Goal: Transaction & Acquisition: Purchase product/service

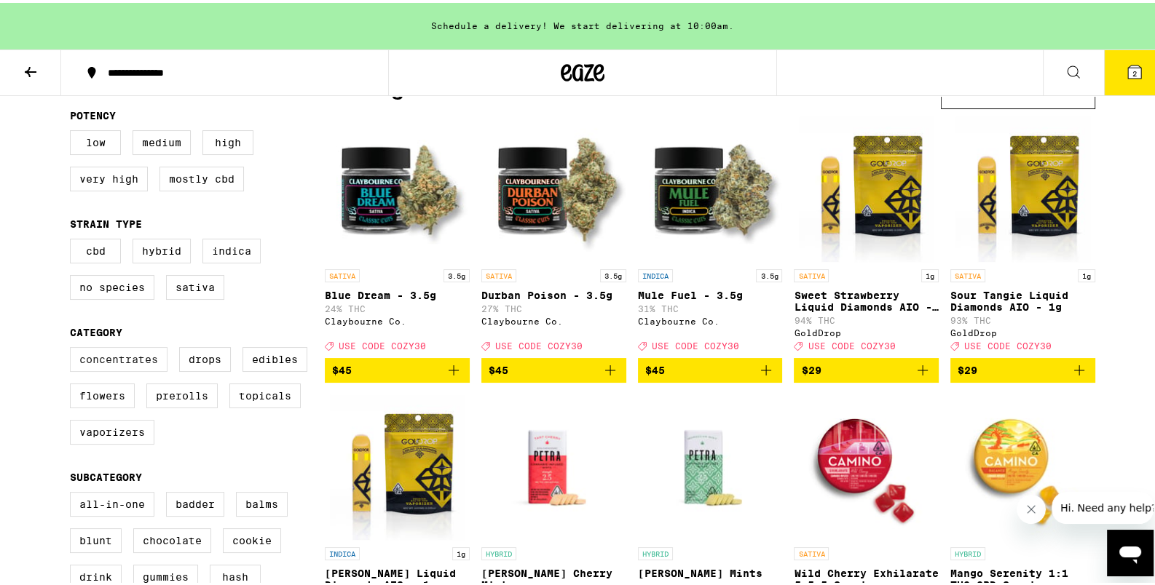
scroll to position [153, 0]
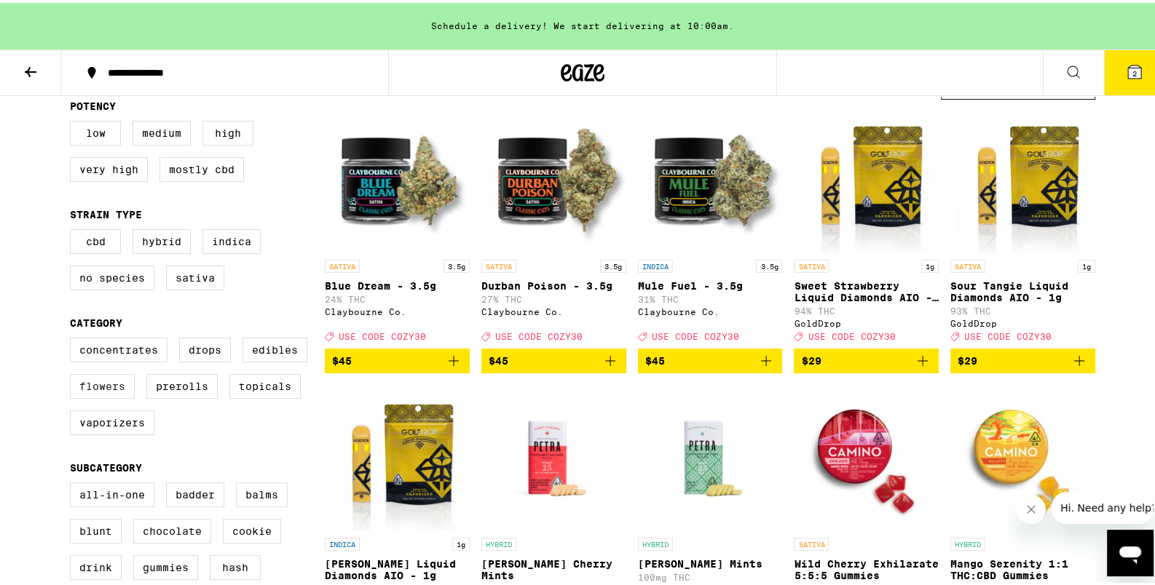
click at [105, 395] on label "Flowers" at bounding box center [102, 383] width 65 height 25
click at [74, 338] on input "Flowers" at bounding box center [73, 337] width 1 height 1
checkbox input "true"
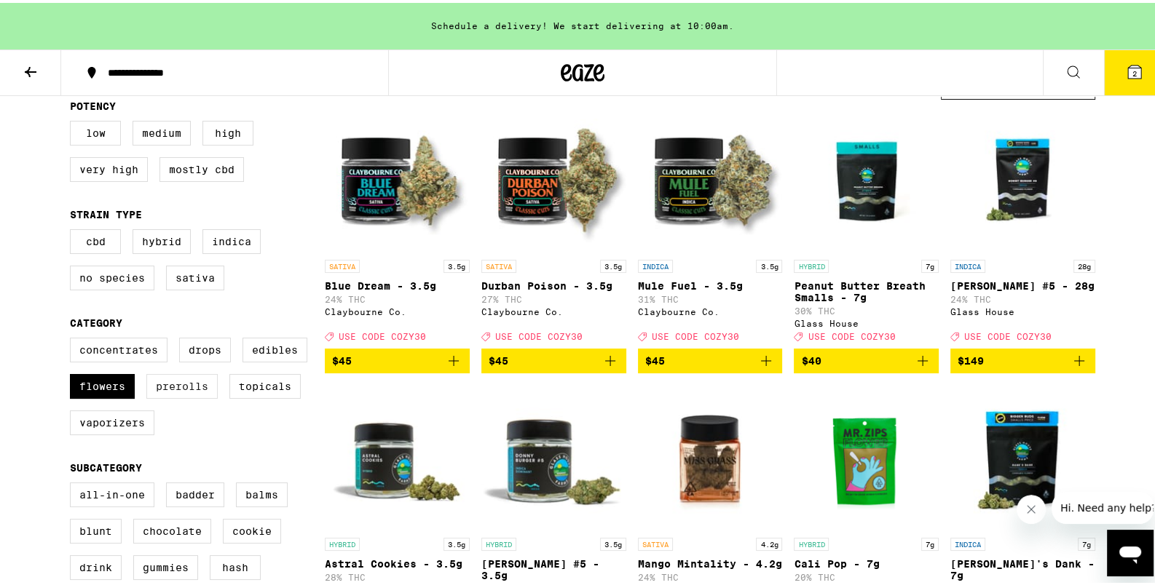
click at [172, 396] on label "Prerolls" at bounding box center [181, 383] width 71 height 25
click at [74, 338] on input "Prerolls" at bounding box center [73, 337] width 1 height 1
checkbox input "true"
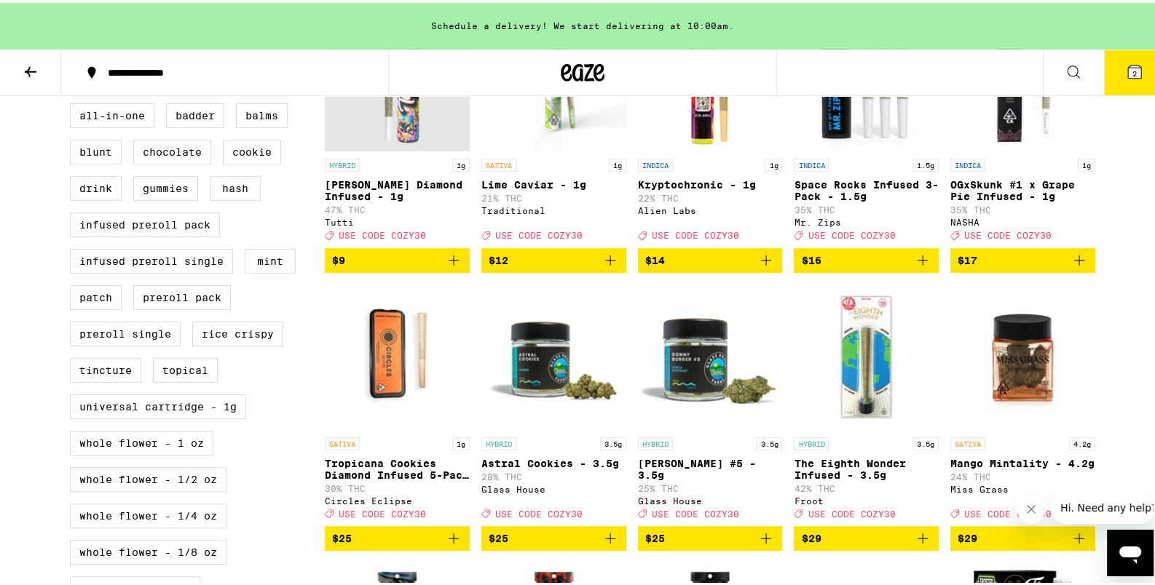
scroll to position [612, 0]
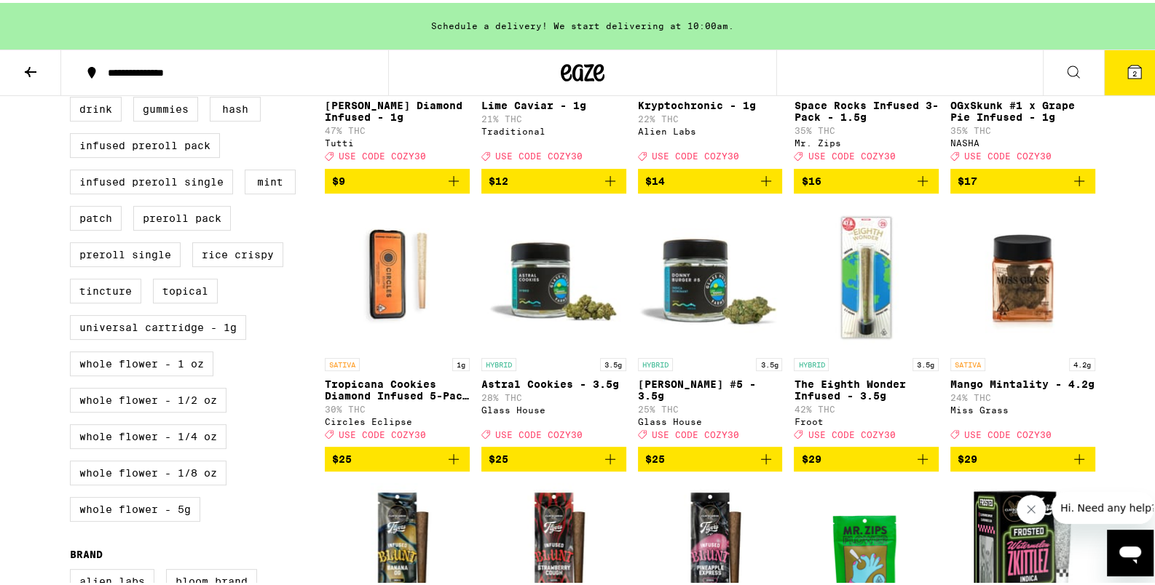
click at [451, 465] on icon "Add to bag" at bounding box center [453, 456] width 17 height 17
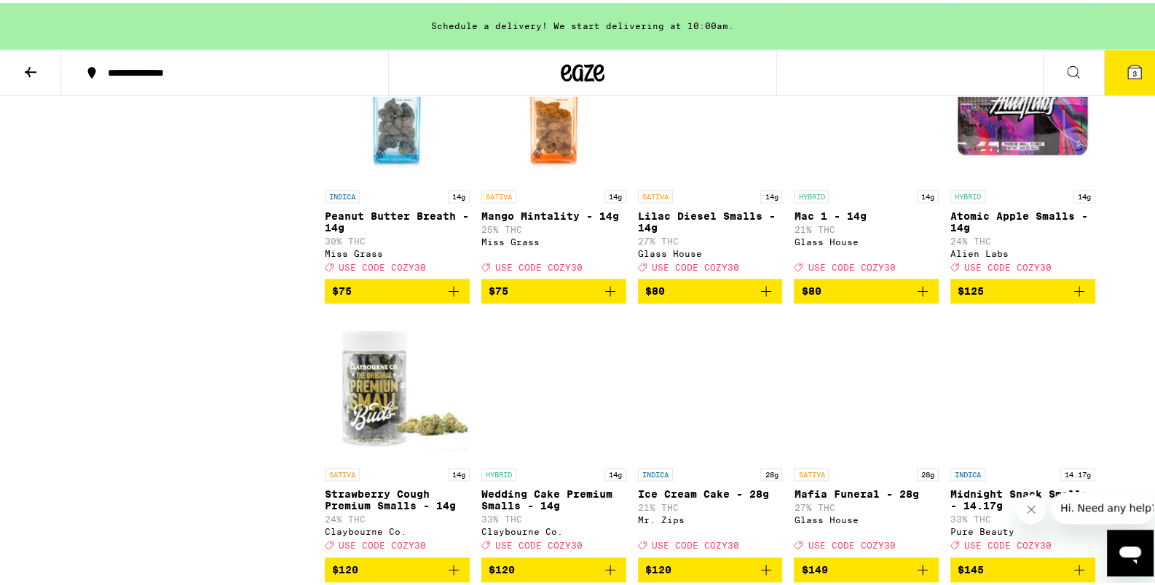
scroll to position [2446, 0]
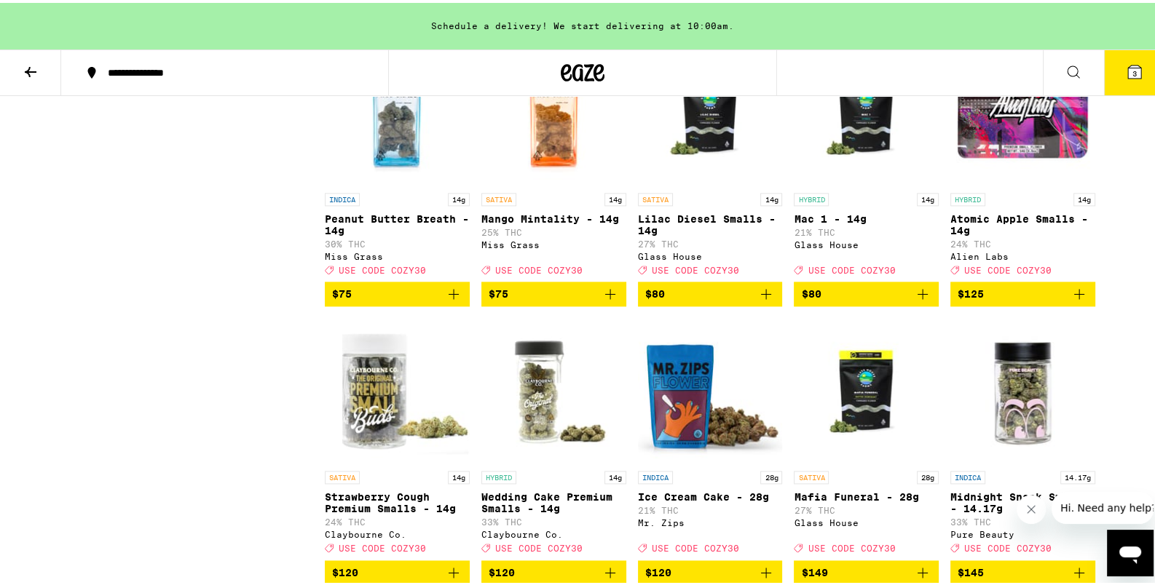
click at [450, 300] on icon "Add to bag" at bounding box center [453, 291] width 17 height 17
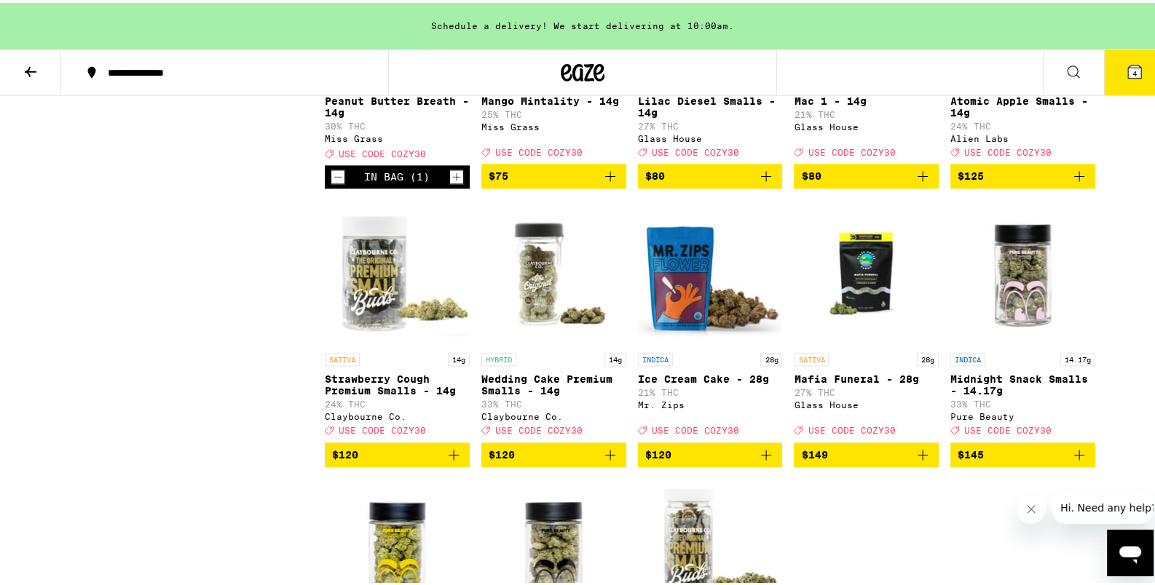
scroll to position [2523, 0]
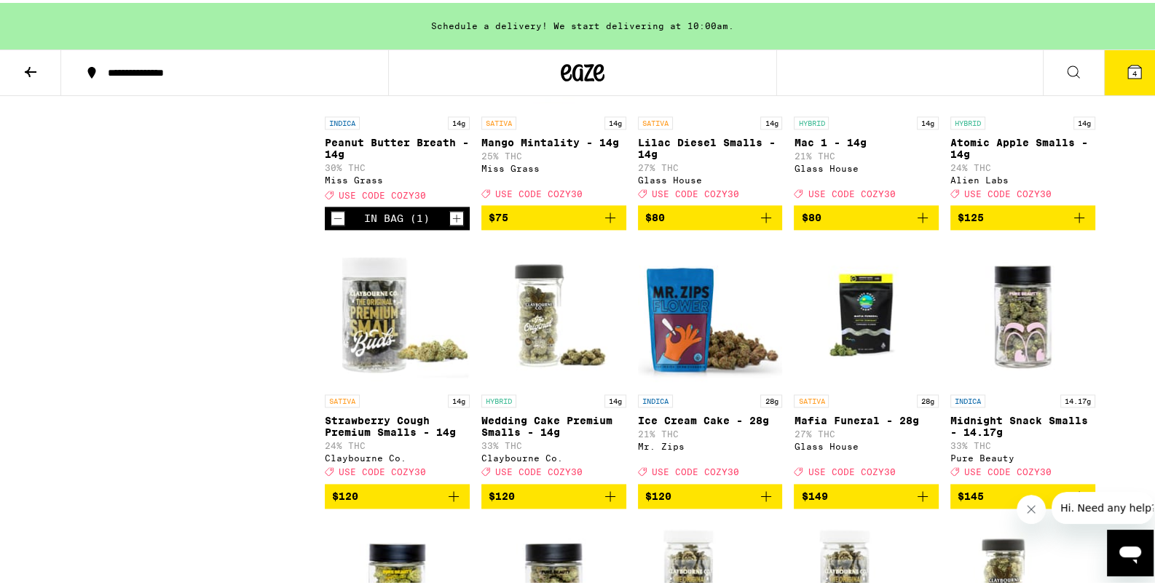
click at [1126, 74] on icon at bounding box center [1134, 68] width 17 height 17
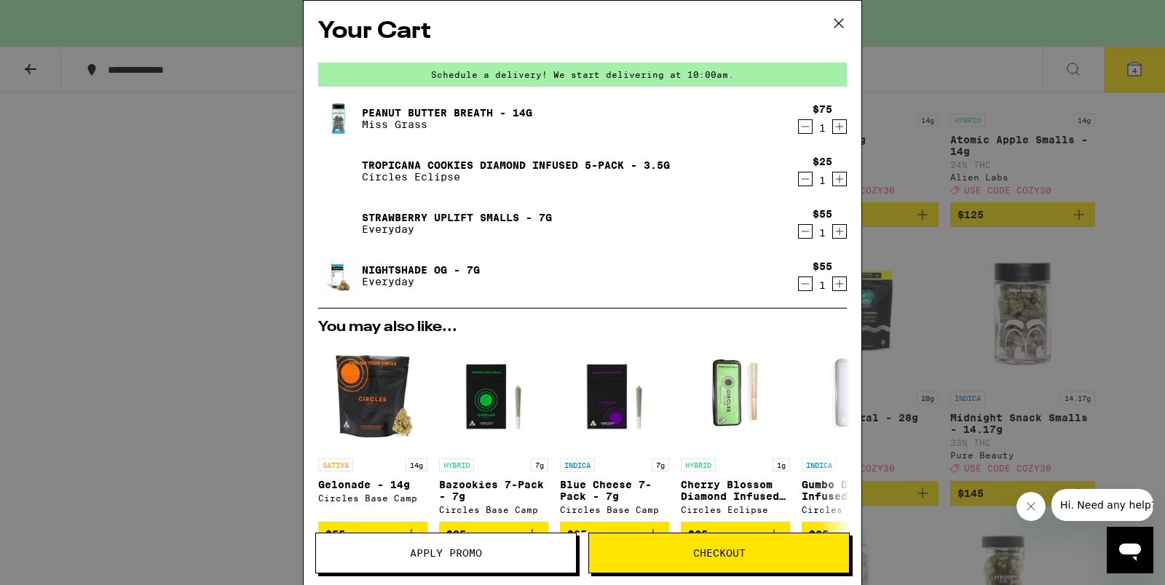
click at [799, 285] on icon "Decrement" at bounding box center [805, 283] width 13 height 17
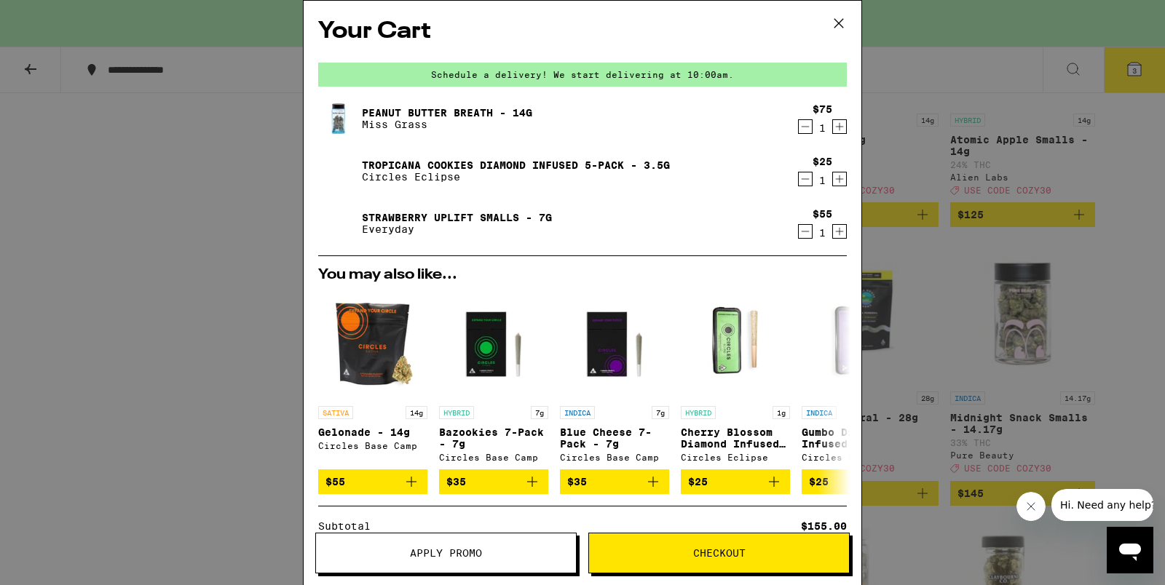
click at [799, 237] on icon "Decrement" at bounding box center [805, 231] width 13 height 17
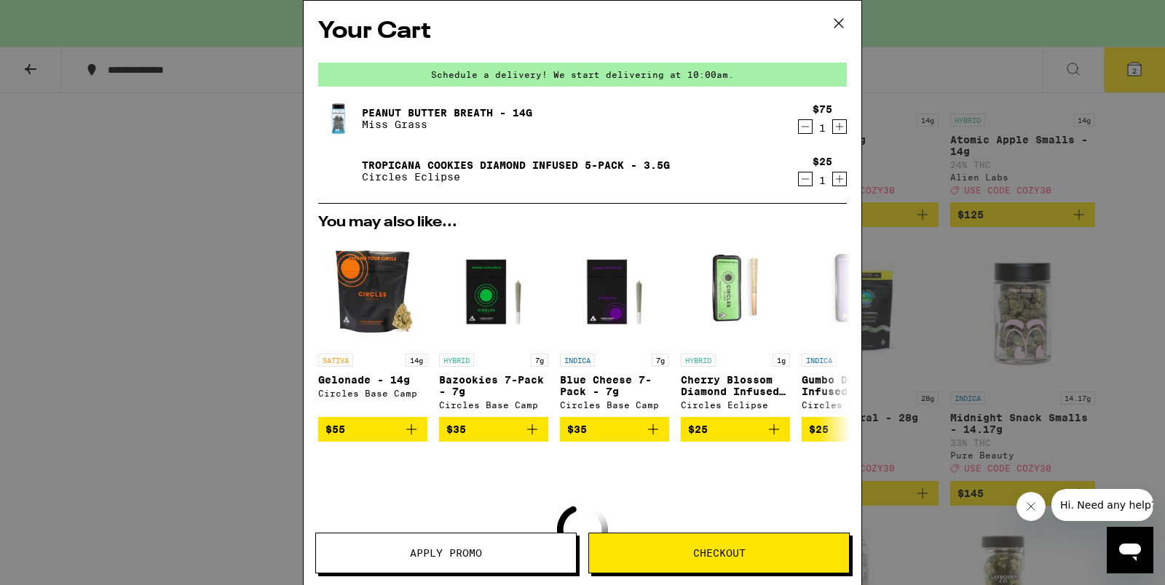
click at [473, 579] on div "Apply Promo Checkout" at bounding box center [583, 559] width 558 height 52
click at [481, 565] on button "Apply Promo" at bounding box center [445, 553] width 261 height 41
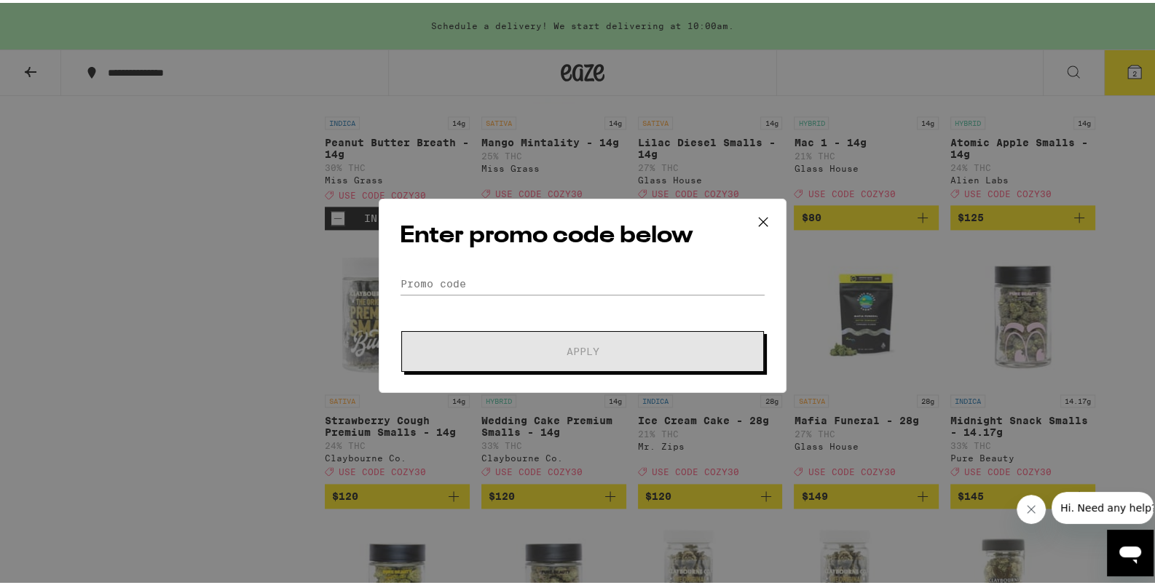
click at [574, 268] on div "Enter promo code below Promo Code Apply" at bounding box center [583, 293] width 408 height 194
click at [516, 286] on input "Promo Code" at bounding box center [583, 281] width 366 height 22
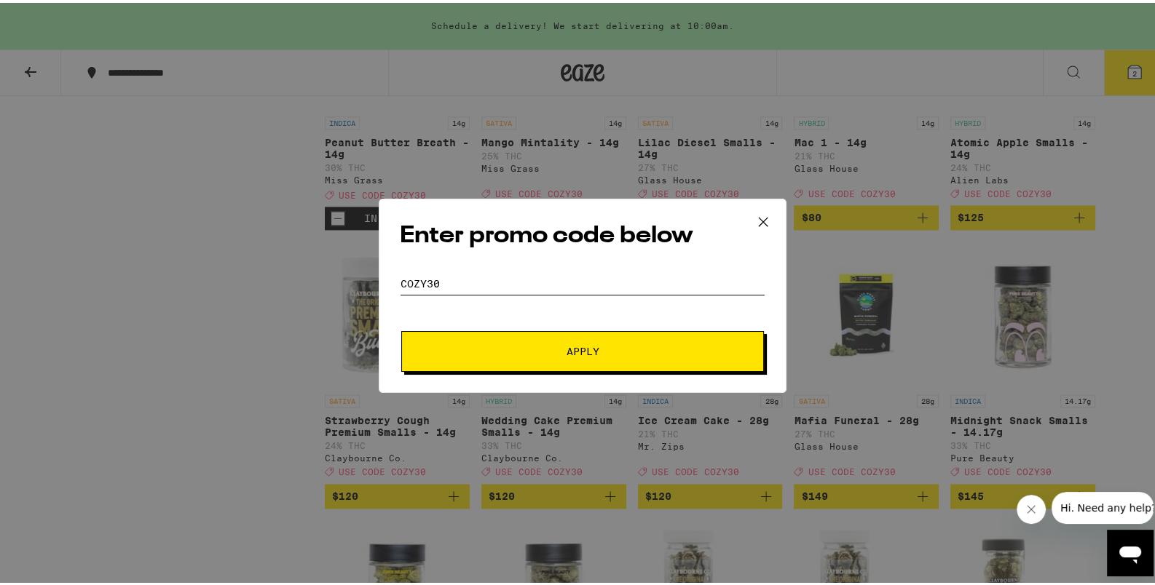
type input "cozy30"
click at [529, 365] on button "Apply" at bounding box center [582, 348] width 363 height 41
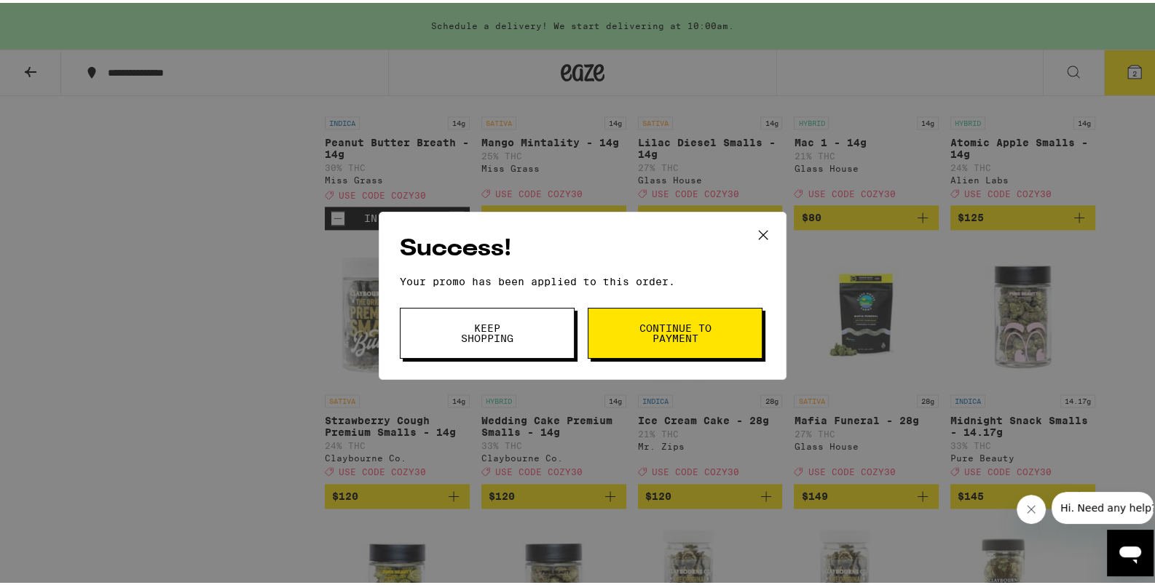
click at [675, 330] on span "Continue to payment" at bounding box center [675, 330] width 74 height 20
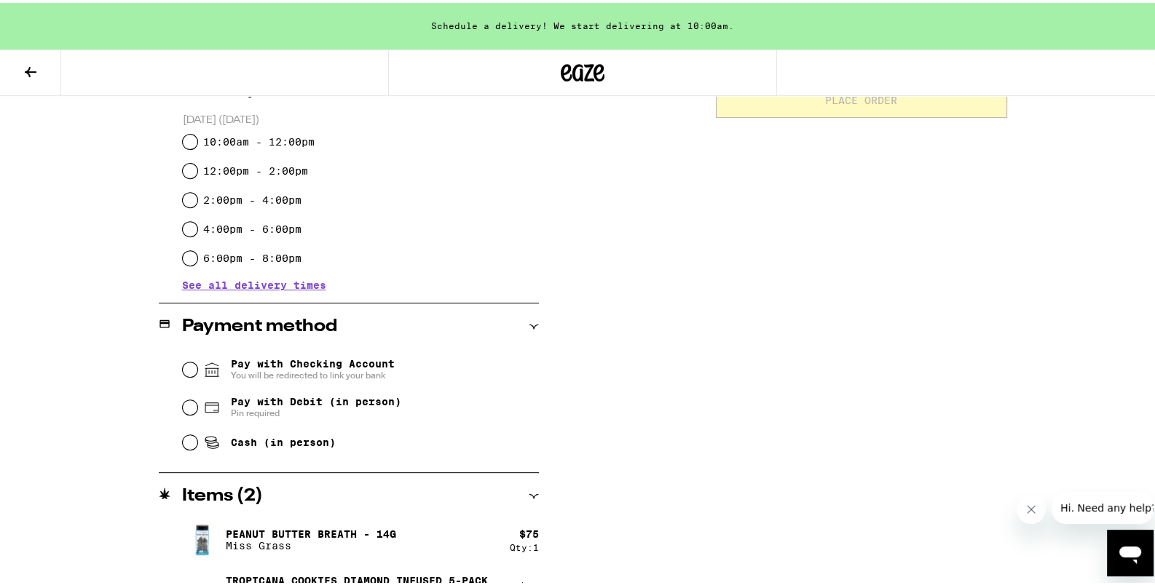
scroll to position [425, 0]
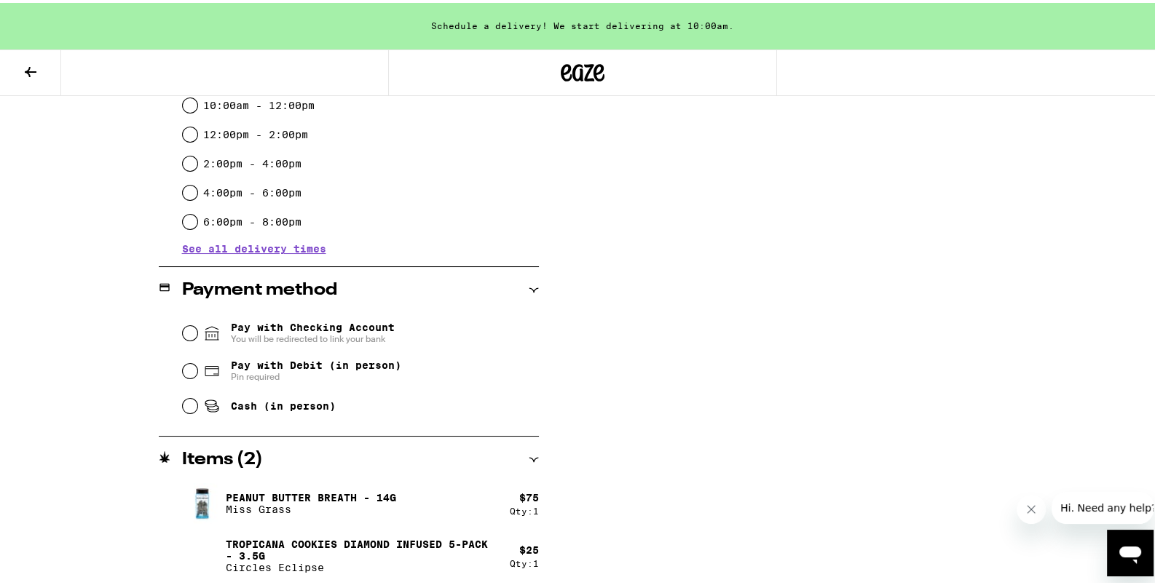
click at [201, 502] on img at bounding box center [202, 501] width 41 height 41
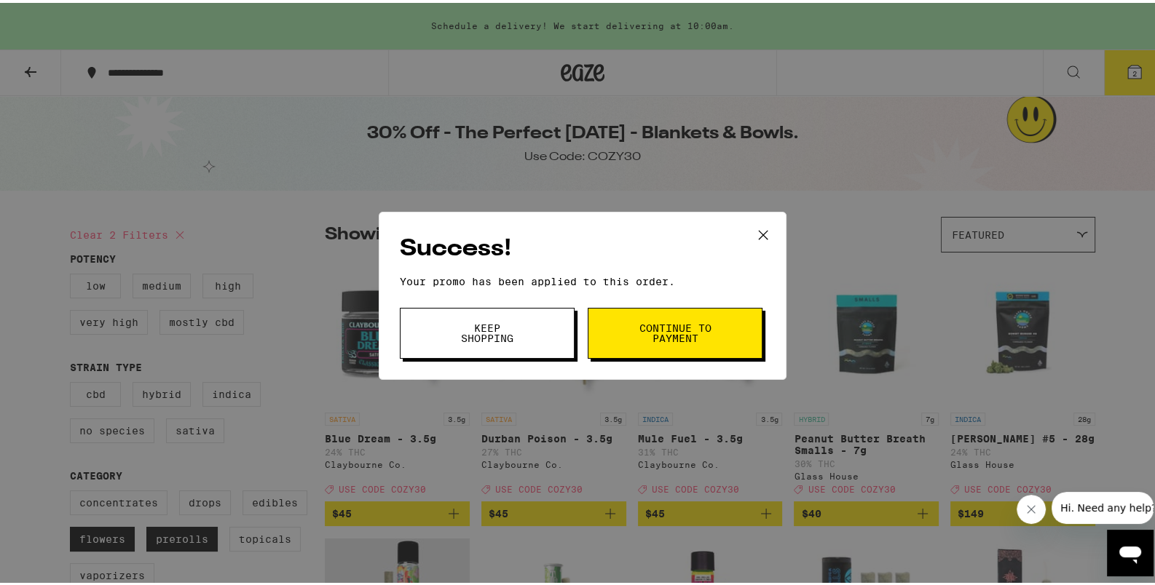
click at [742, 236] on button at bounding box center [762, 233] width 45 height 47
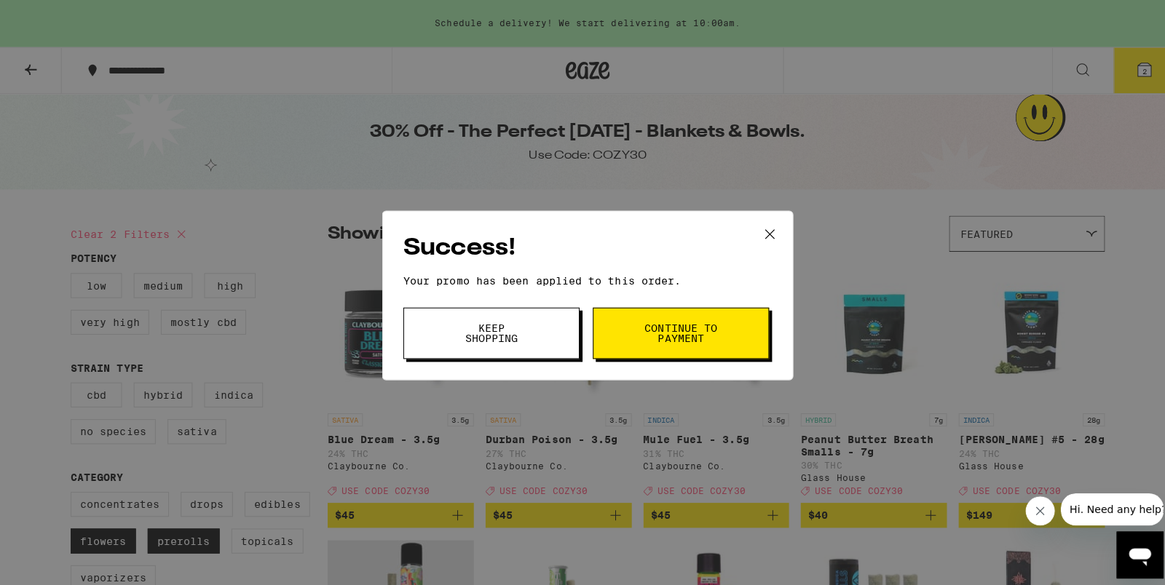
scroll to position [2523, 0]
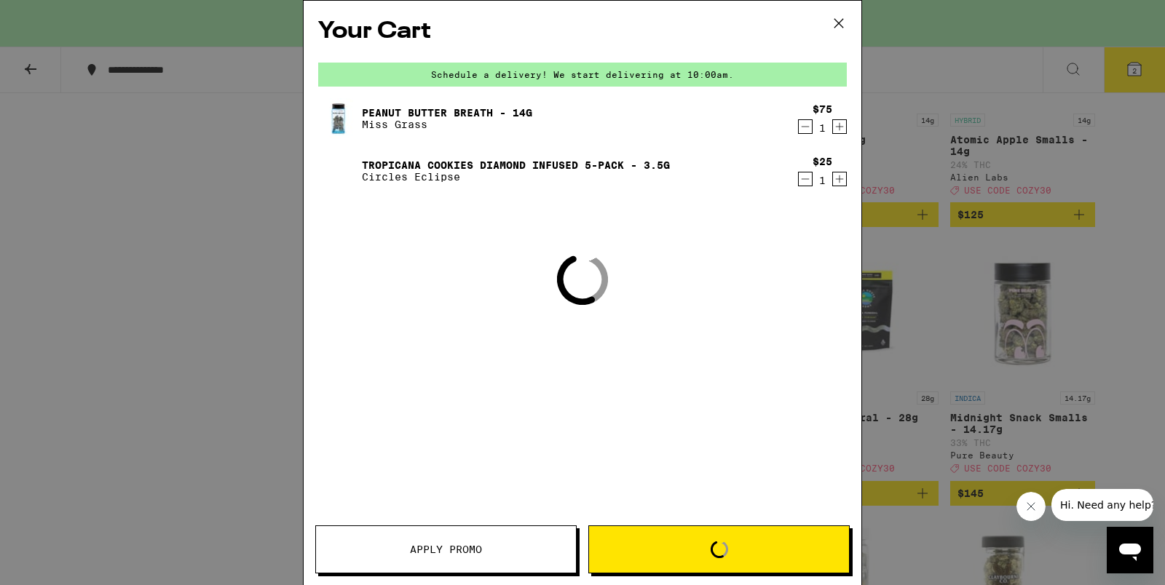
click at [751, 235] on div "Your Cart Schedule a delivery! We start delivering at 10:00am. Peanut Butter Br…" at bounding box center [582, 292] width 1165 height 585
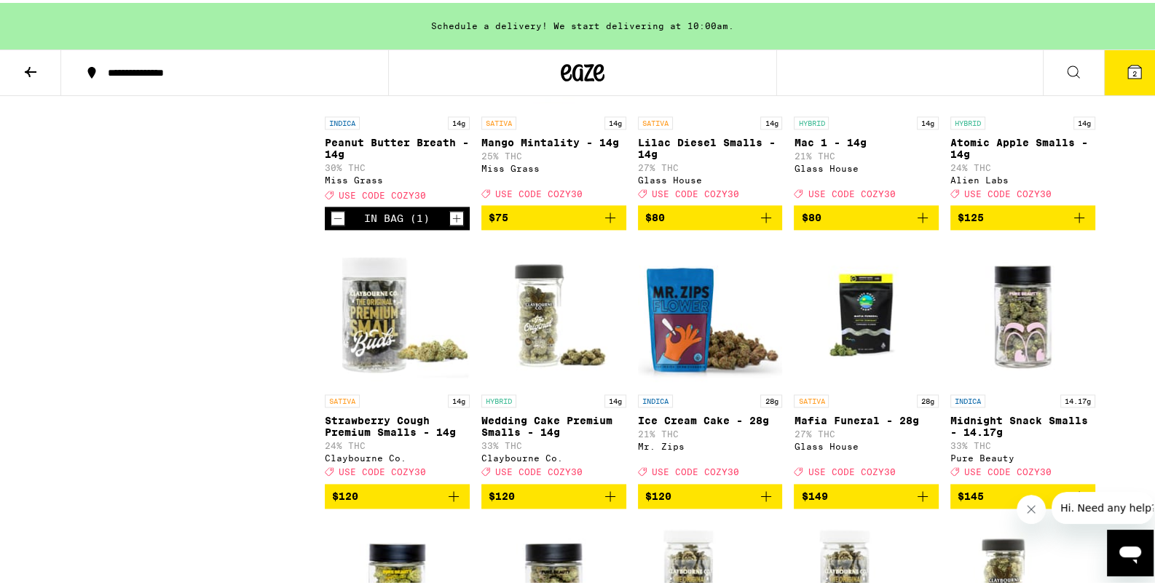
click at [1114, 76] on button "2" at bounding box center [1134, 69] width 61 height 45
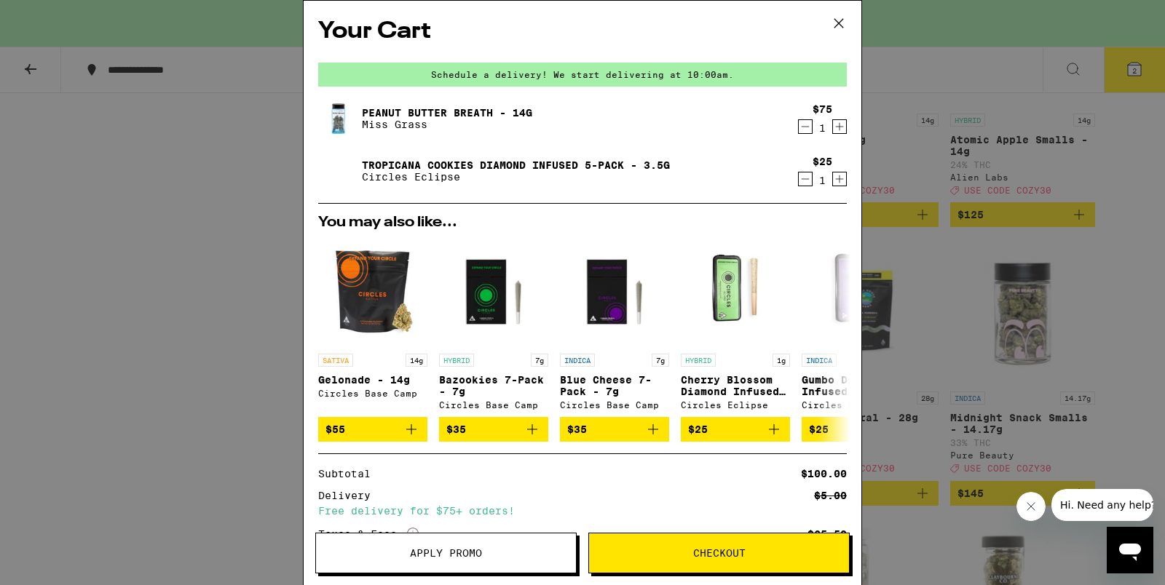
click at [380, 111] on link "Peanut Butter Breath - 14g" at bounding box center [447, 113] width 170 height 12
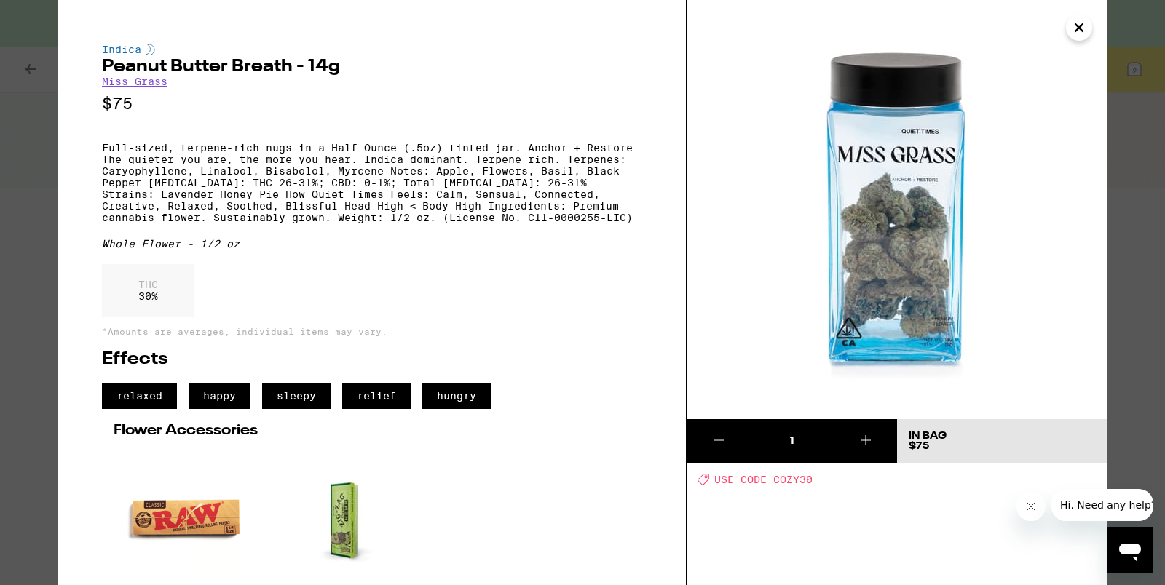
click at [1088, 33] on icon "Close" at bounding box center [1078, 28] width 17 height 22
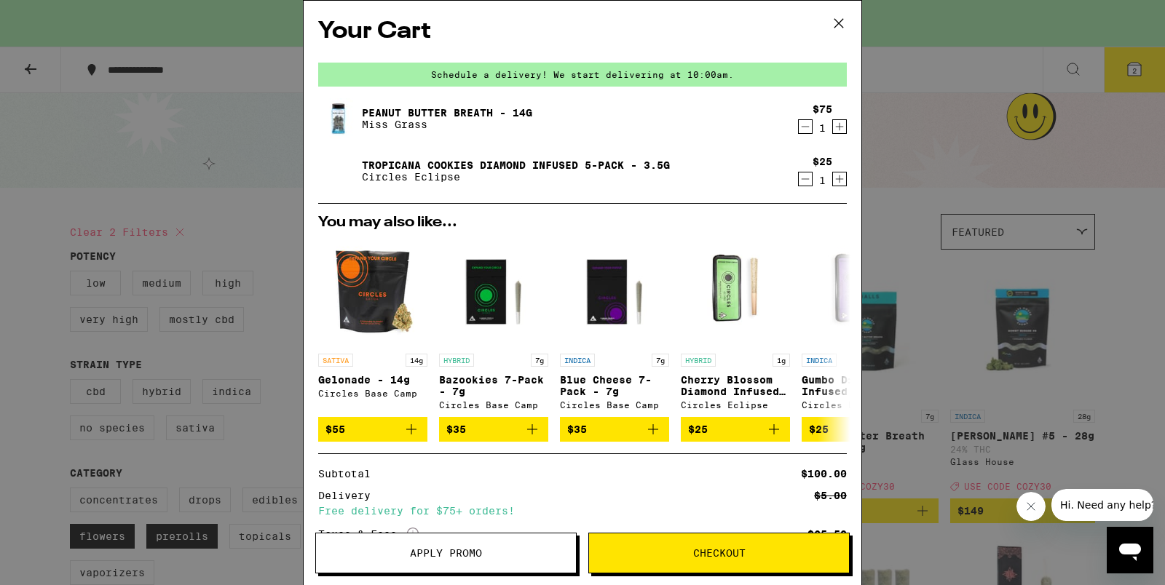
click at [799, 182] on icon "Decrement" at bounding box center [805, 178] width 13 height 17
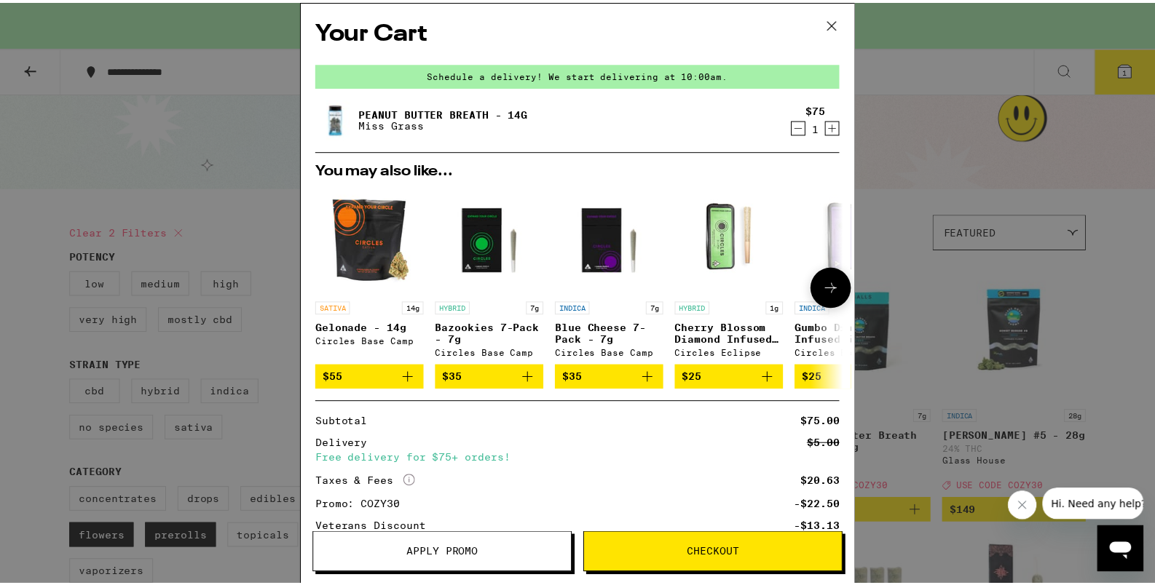
scroll to position [122, 0]
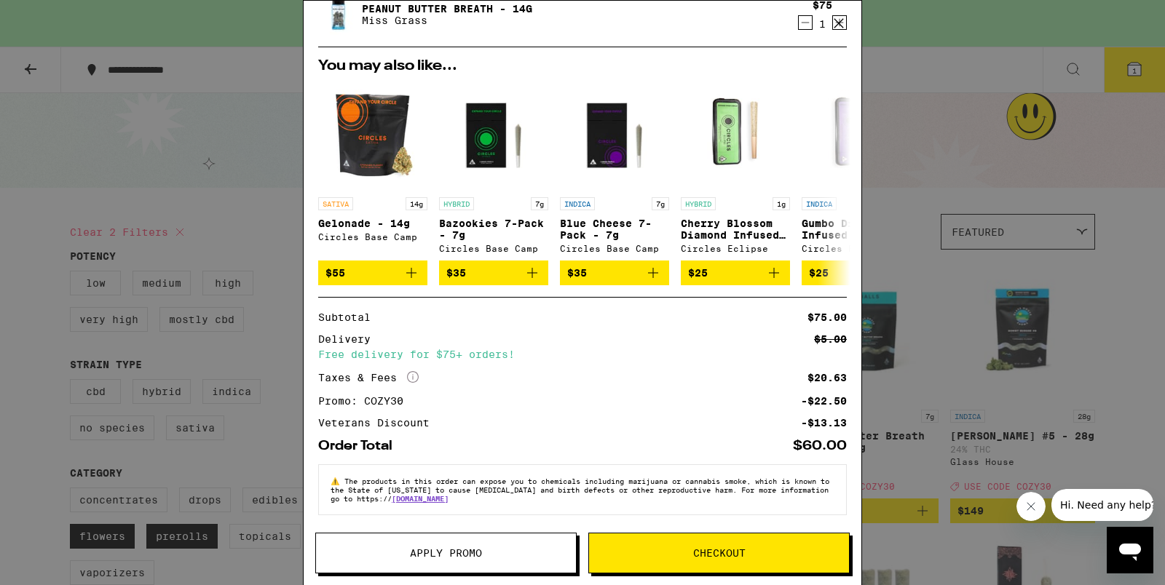
click at [703, 575] on div "Apply Promo Checkout" at bounding box center [583, 559] width 558 height 52
click at [700, 567] on button "Checkout" at bounding box center [718, 553] width 261 height 41
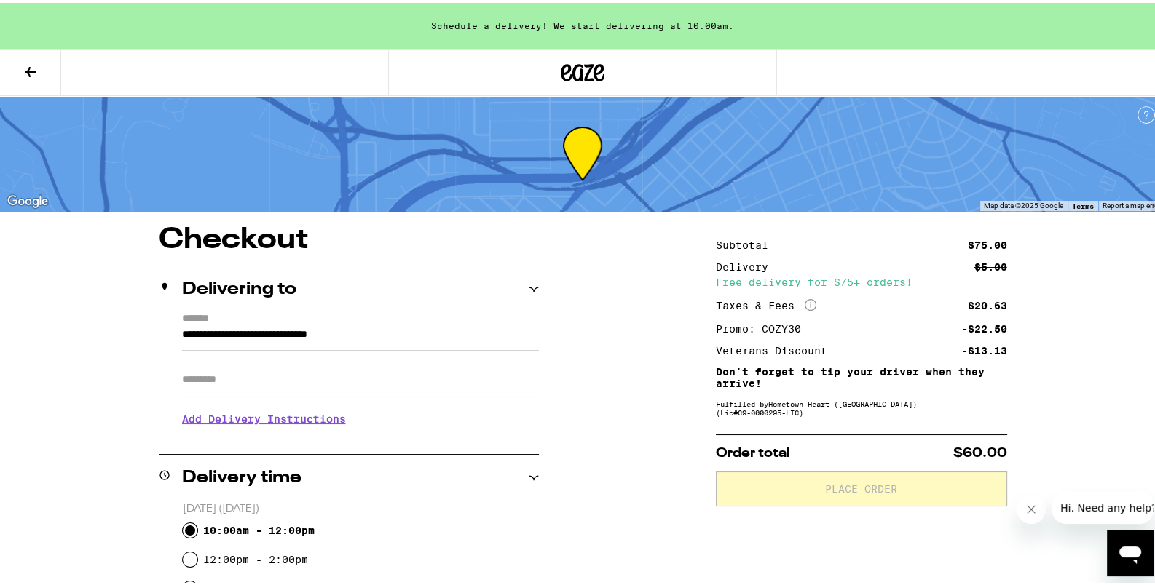
click at [185, 530] on input "10:00am - 12:00pm" at bounding box center [190, 528] width 15 height 15
radio input "true"
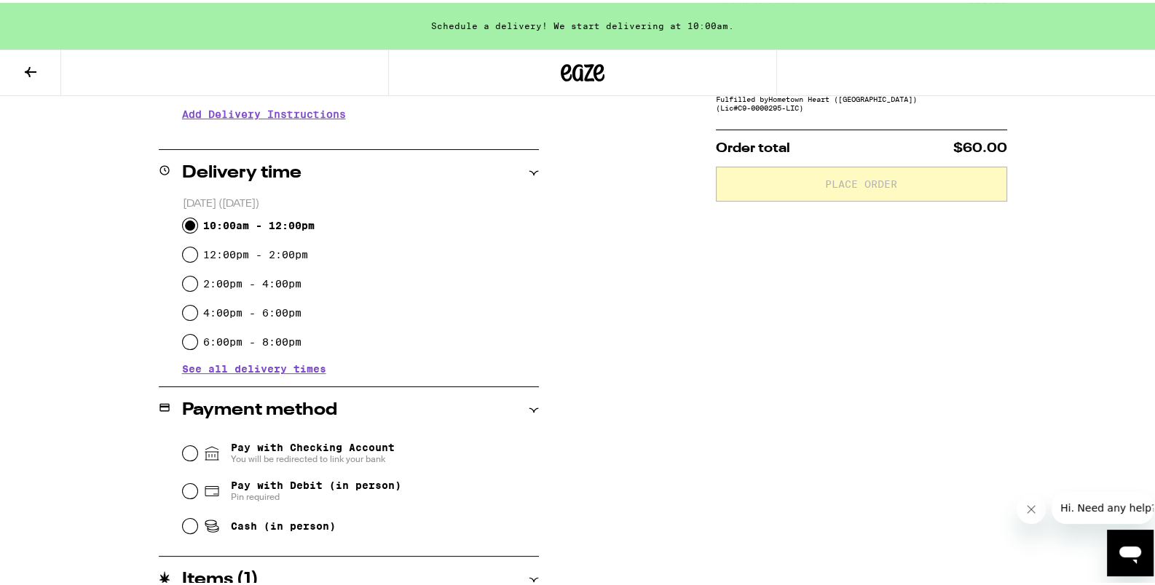
scroll to position [306, 0]
click at [186, 526] on input "Cash (in person)" at bounding box center [190, 523] width 15 height 15
radio input "true"
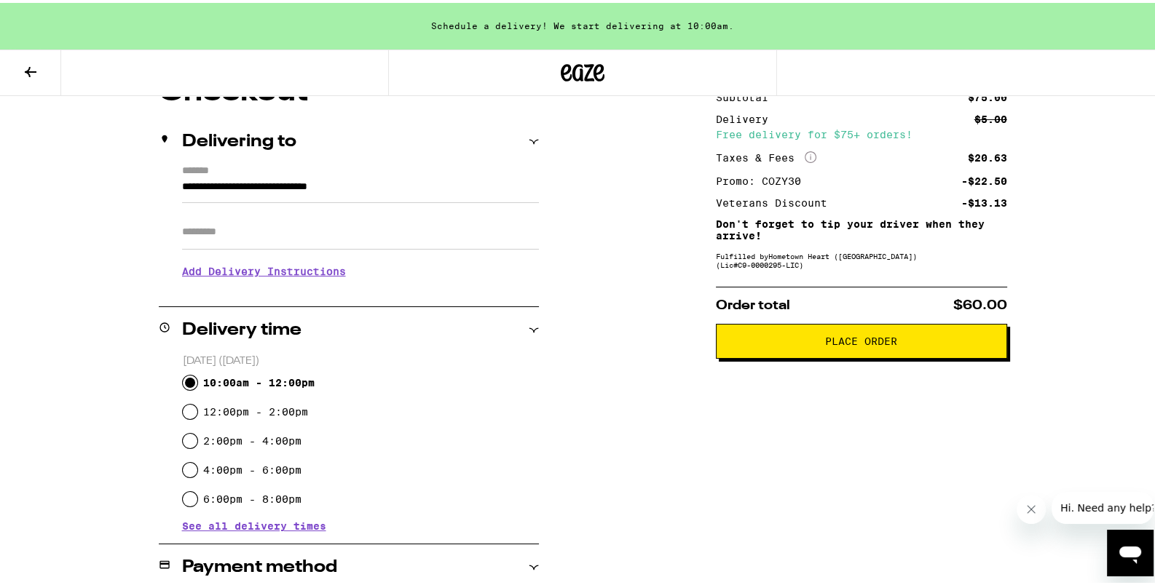
scroll to position [143, 0]
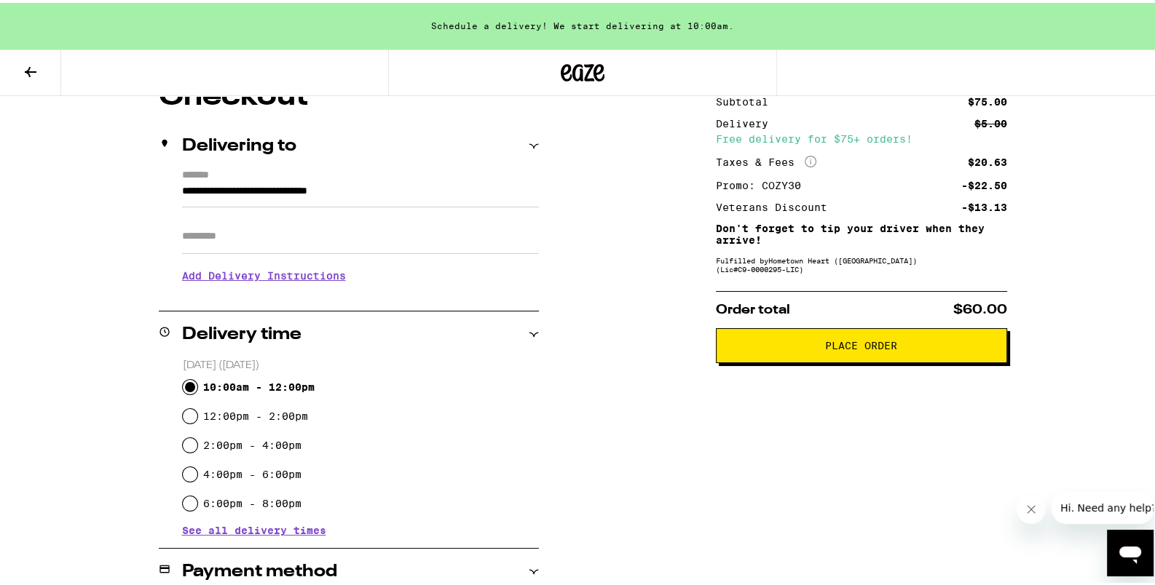
click at [767, 360] on button "Place Order" at bounding box center [861, 342] width 291 height 35
